Goal: Task Accomplishment & Management: Manage account settings

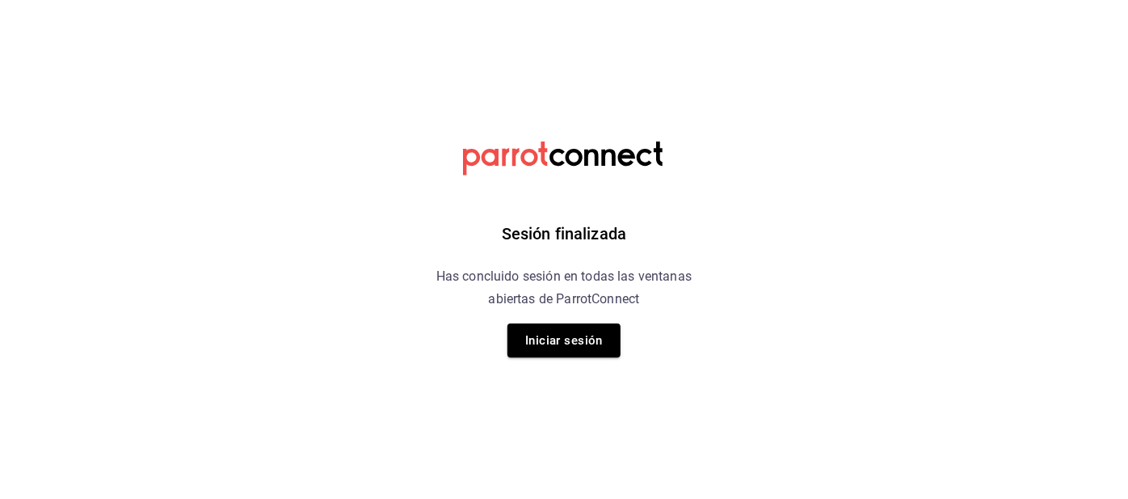
click at [524, 341] on button "Iniciar sesión" at bounding box center [563, 340] width 113 height 34
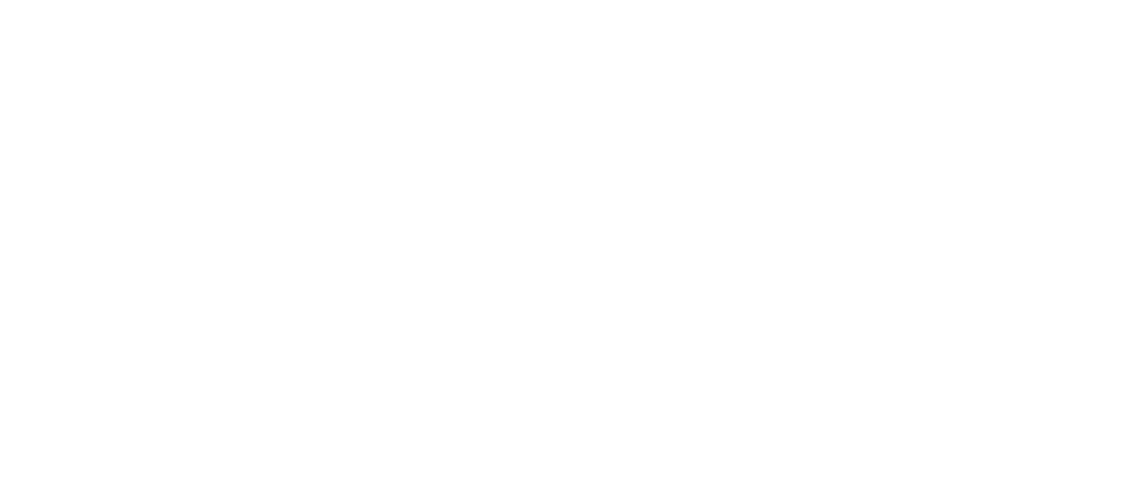
click at [556, 0] on html at bounding box center [564, 0] width 1128 height 0
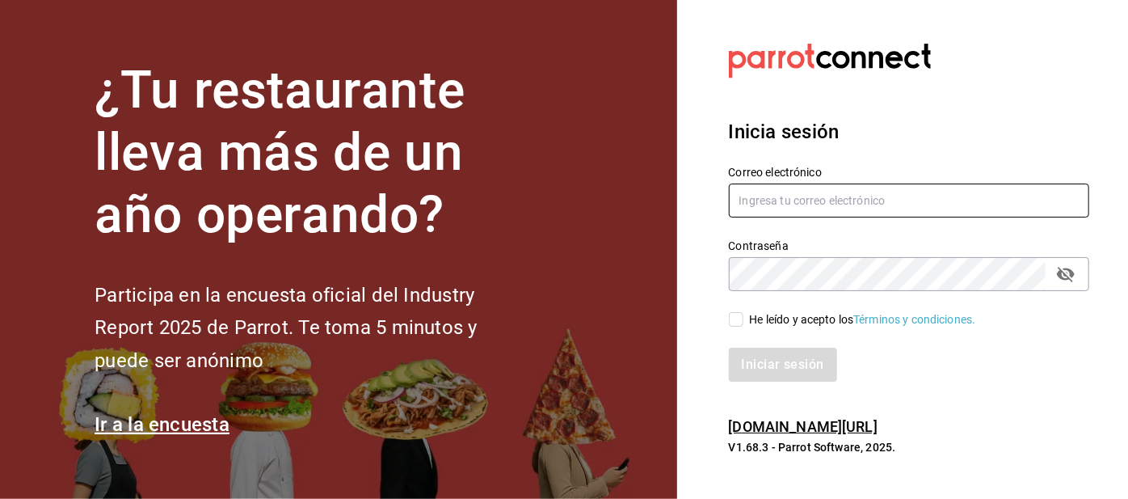
click at [754, 217] on input "text" at bounding box center [909, 200] width 361 height 34
type input "Irenehernandezalvarado@outlook.com"
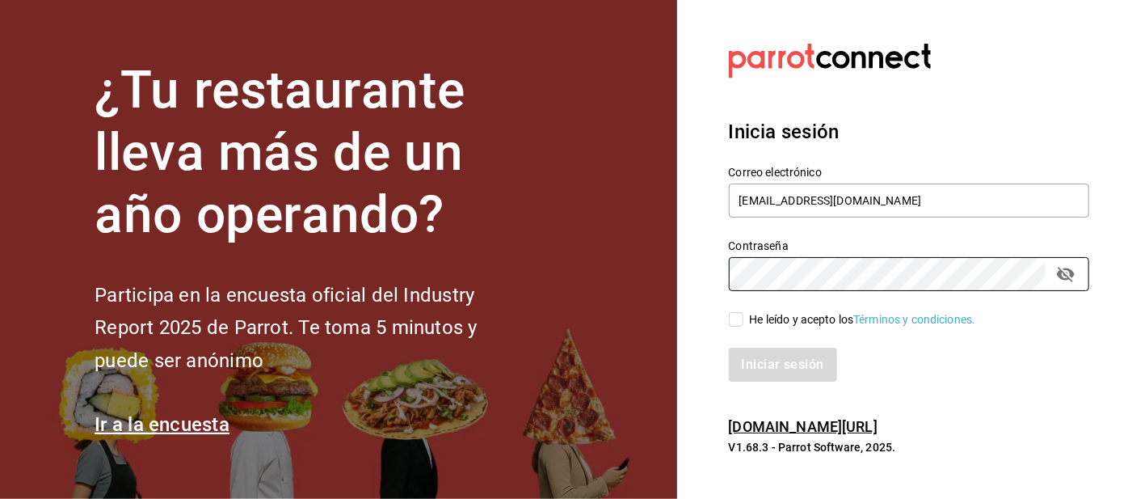
click at [741, 326] on input "He leído y acepto los Términos y condiciones." at bounding box center [736, 319] width 15 height 15
checkbox input "true"
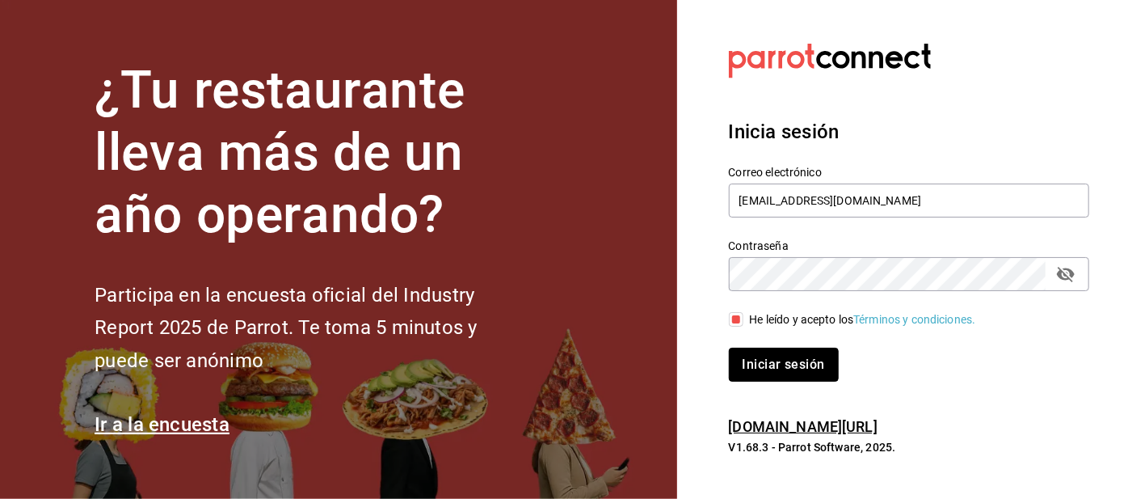
click at [774, 381] on button "Iniciar sesión" at bounding box center [784, 364] width 110 height 34
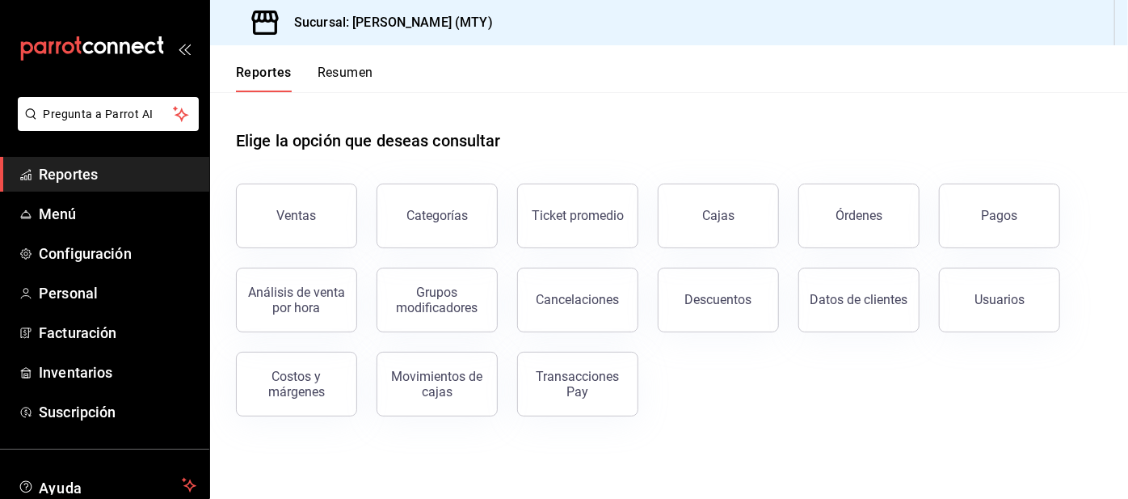
click at [323, 75] on button "Resumen" at bounding box center [346, 78] width 56 height 27
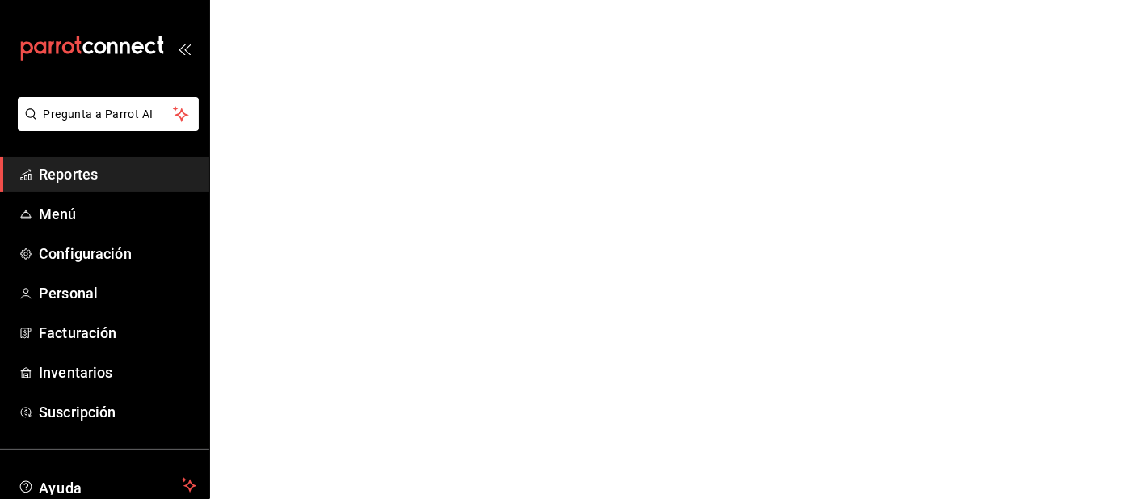
click at [340, 0] on html "Pregunta a Parrot AI Reportes Menú Configuración Personal Facturación Inventari…" at bounding box center [564, 0] width 1128 height 0
